Goal: Transaction & Acquisition: Purchase product/service

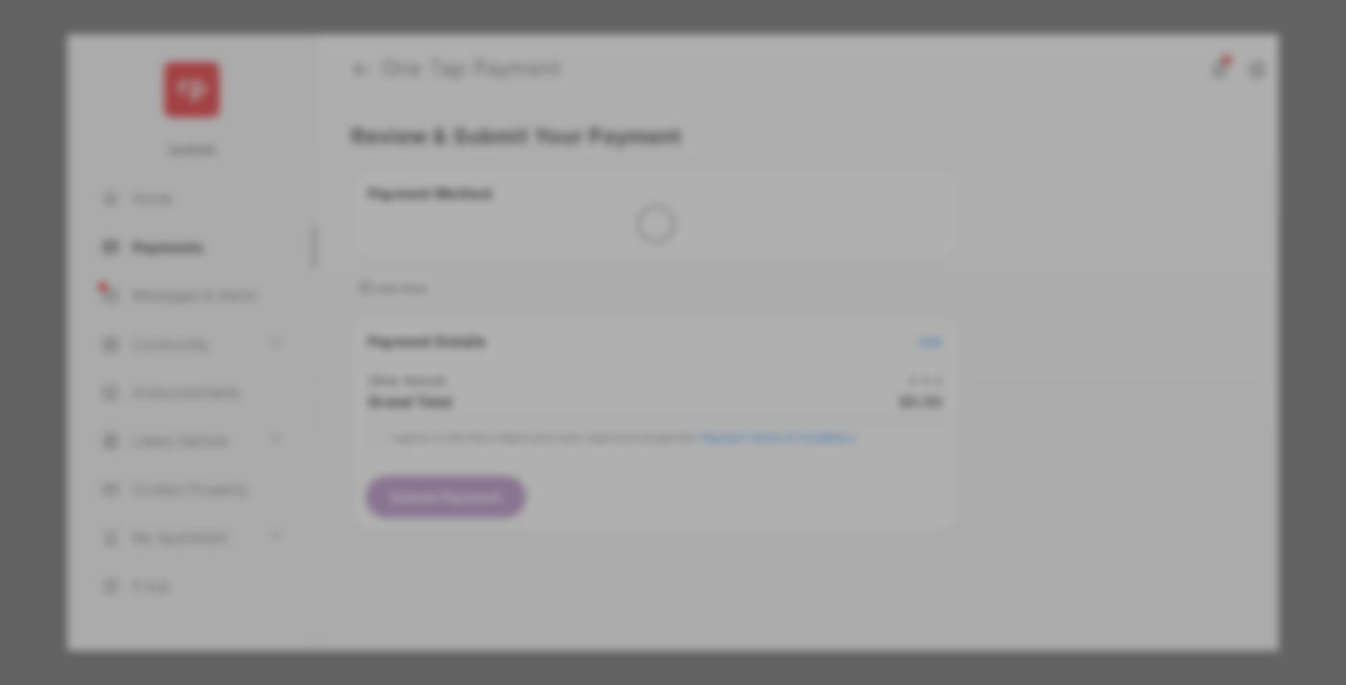
click at [637, 309] on div "Other Amount" at bounding box center [637, 325] width 311 height 33
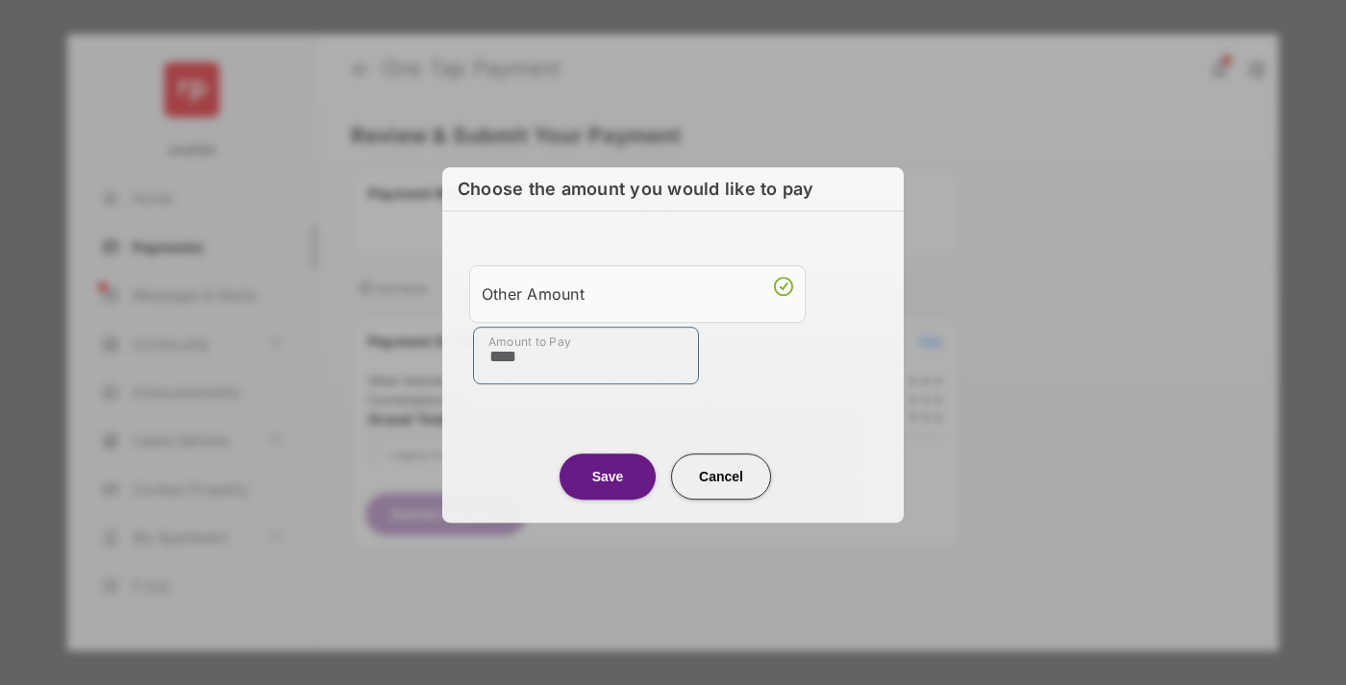
type input "****"
click at [607, 476] on button "Save" at bounding box center [607, 477] width 96 height 46
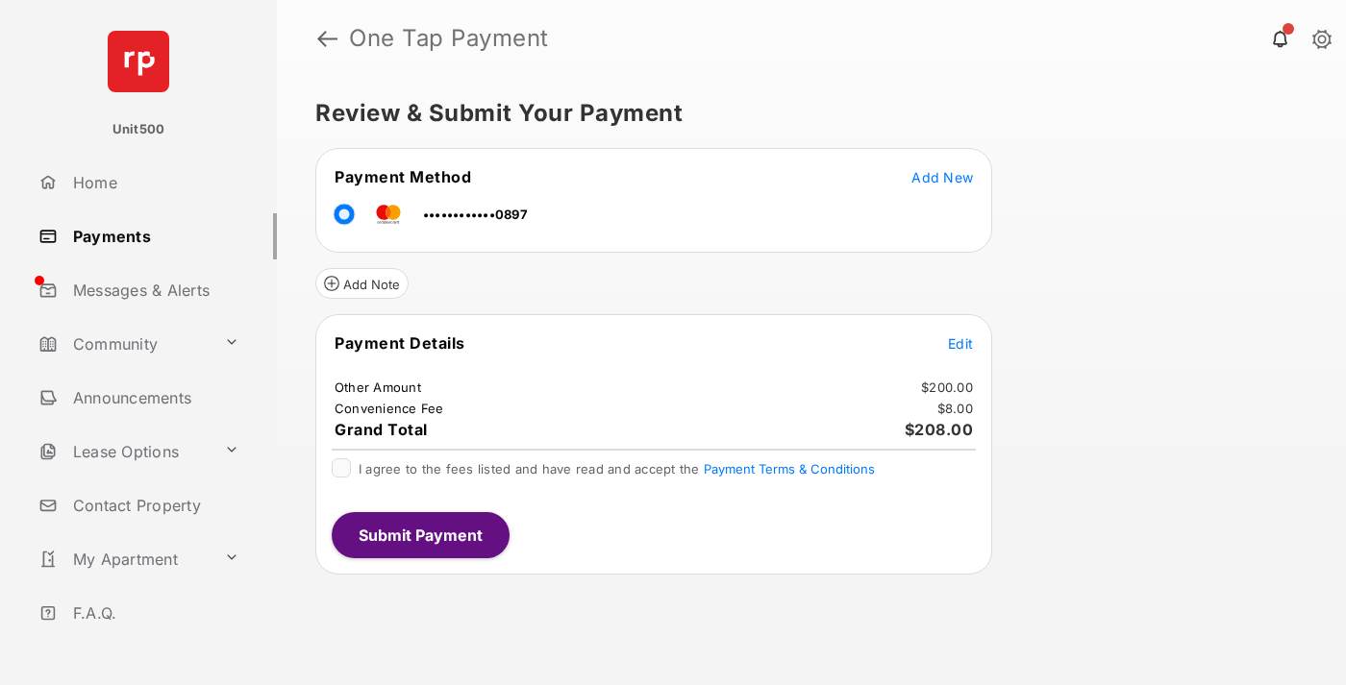
click at [960, 343] on span "Edit" at bounding box center [960, 343] width 25 height 16
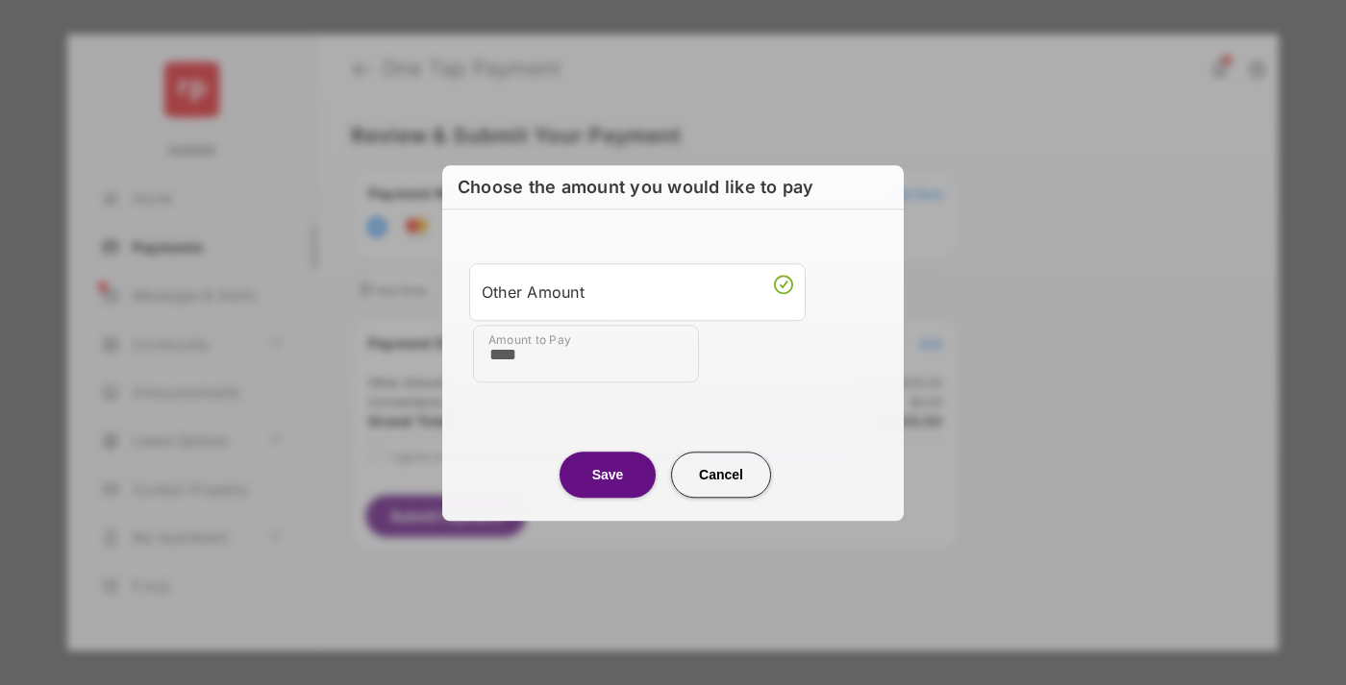
click at [607, 474] on button "Save" at bounding box center [607, 475] width 96 height 46
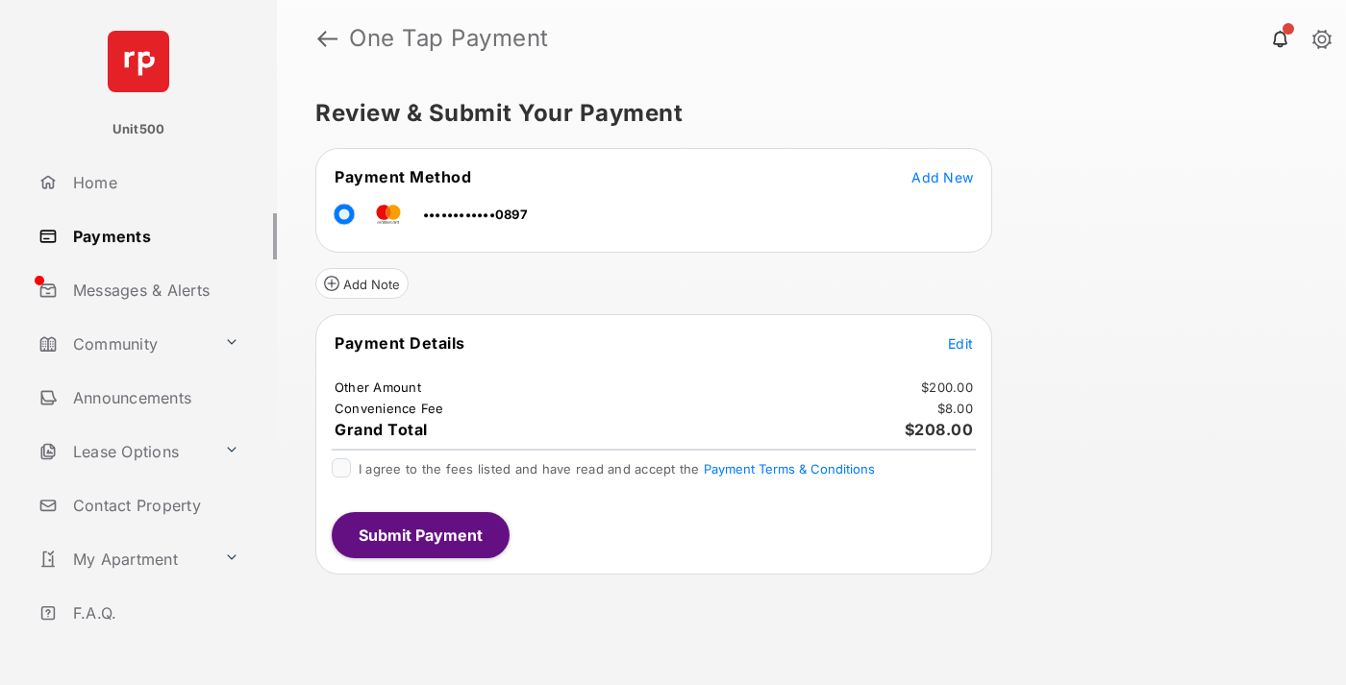
click at [419, 534] on button "Submit Payment" at bounding box center [421, 535] width 178 height 46
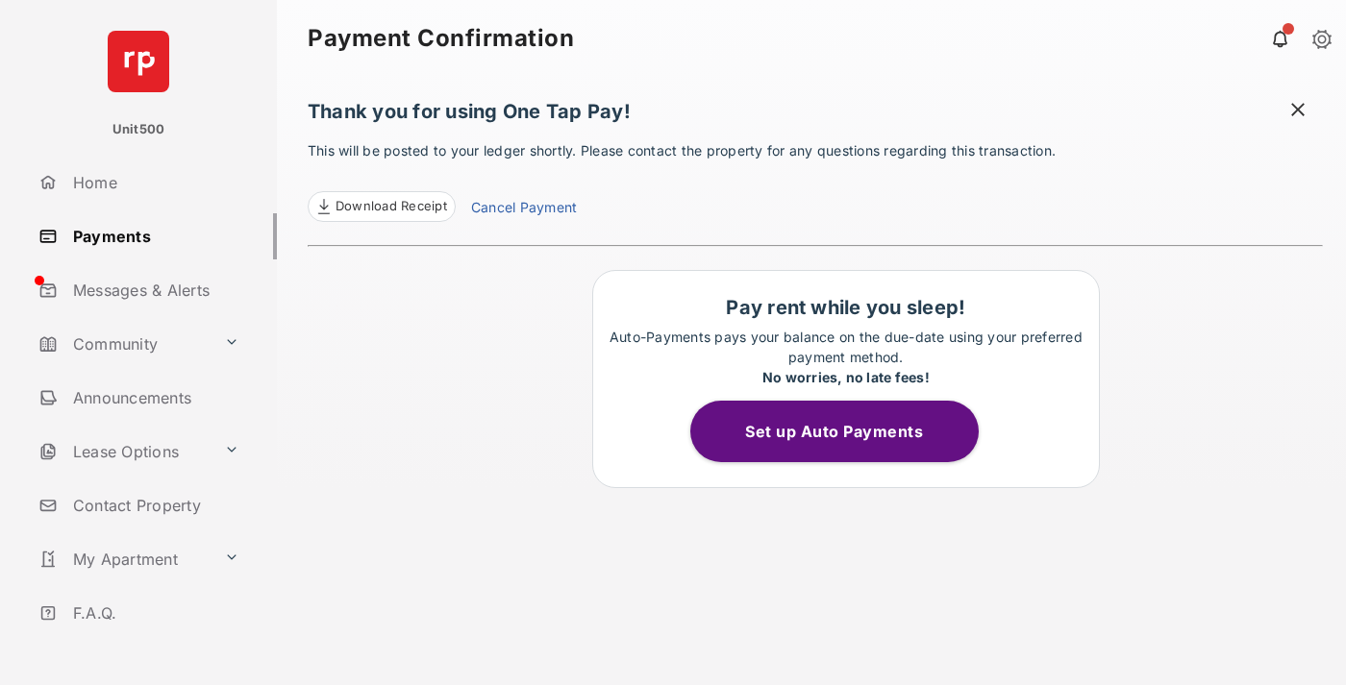
click at [1298, 111] on span at bounding box center [1297, 112] width 19 height 24
